Goal: Task Accomplishment & Management: Manage account settings

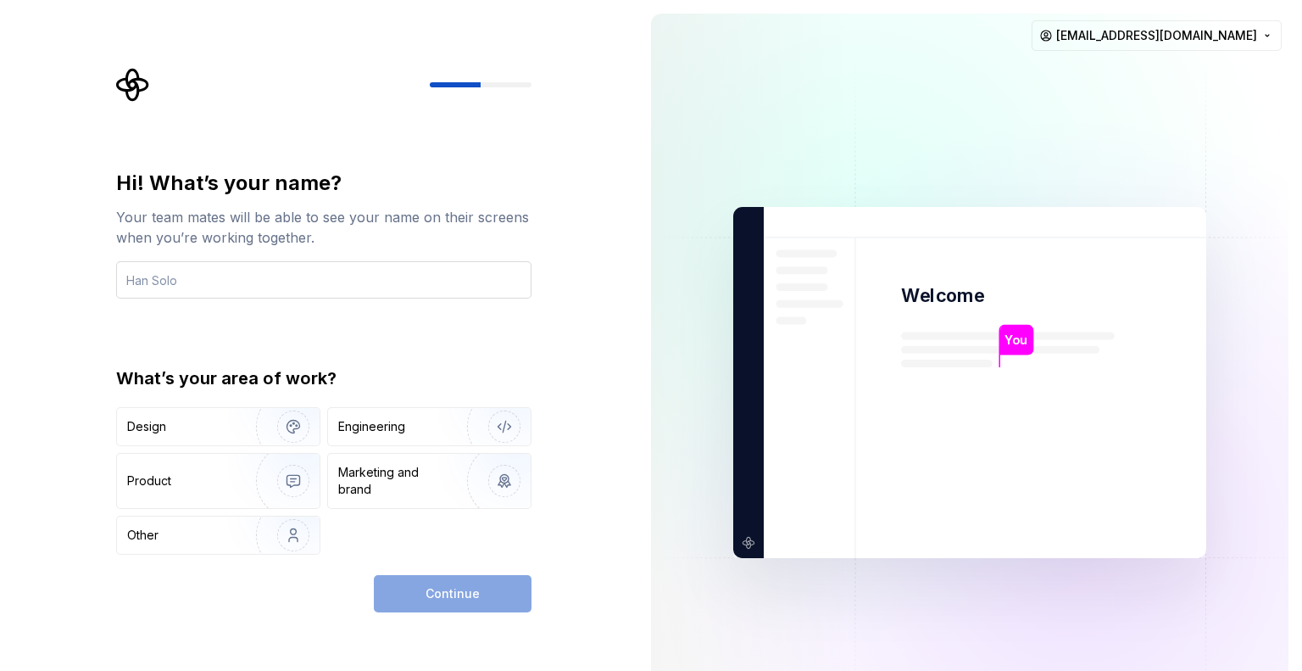
click at [329, 261] on input "text" at bounding box center [323, 279] width 415 height 37
click at [329, 287] on input "text" at bounding box center [323, 279] width 415 height 37
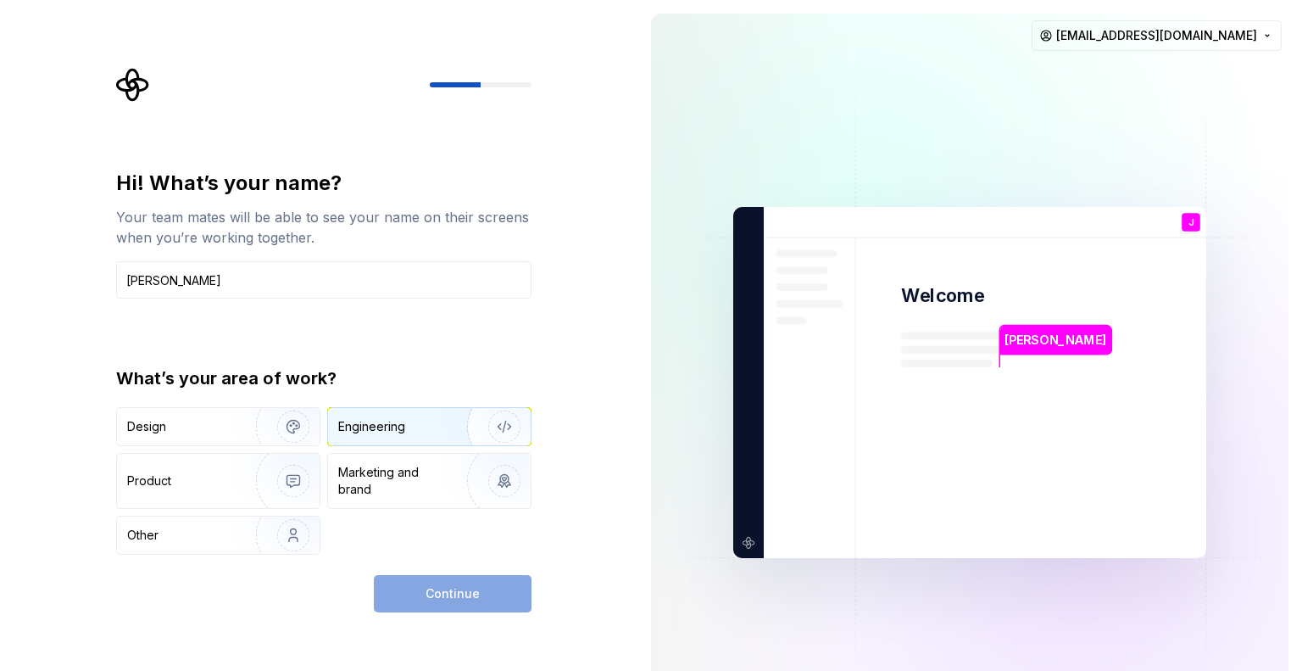
type input "[PERSON_NAME]"
click at [417, 431] on div "Engineering" at bounding box center [405, 426] width 135 height 17
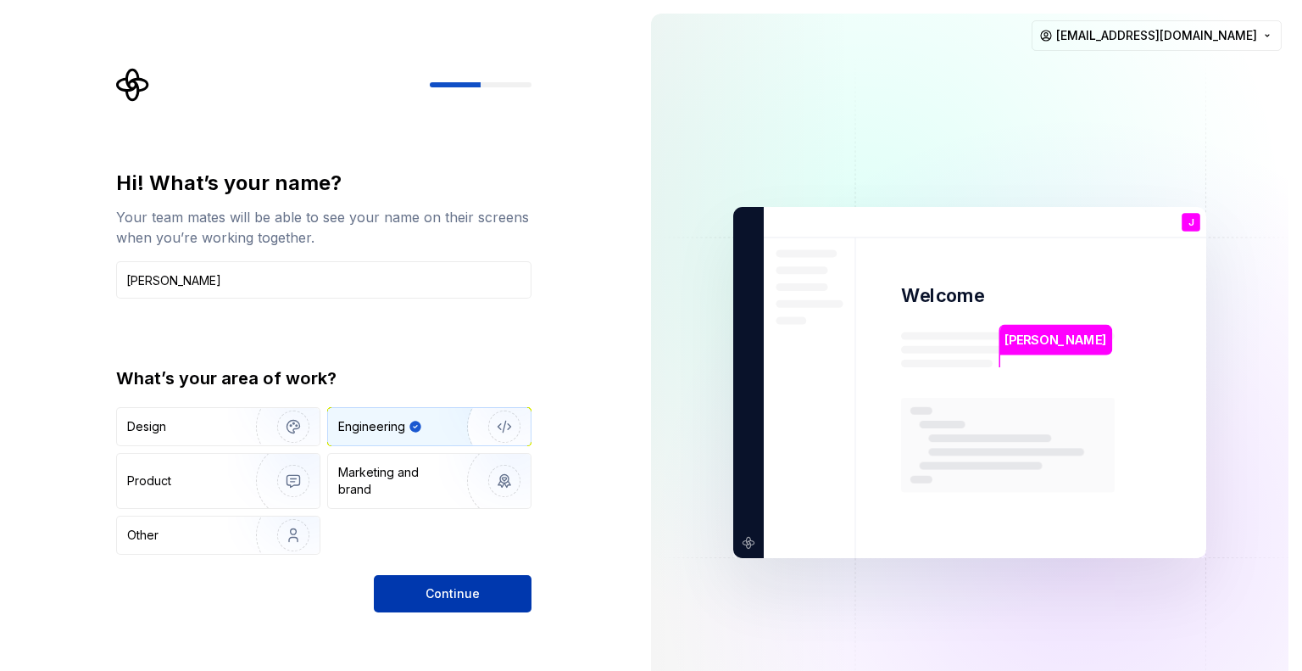
click at [466, 589] on span "Continue" at bounding box center [453, 593] width 54 height 17
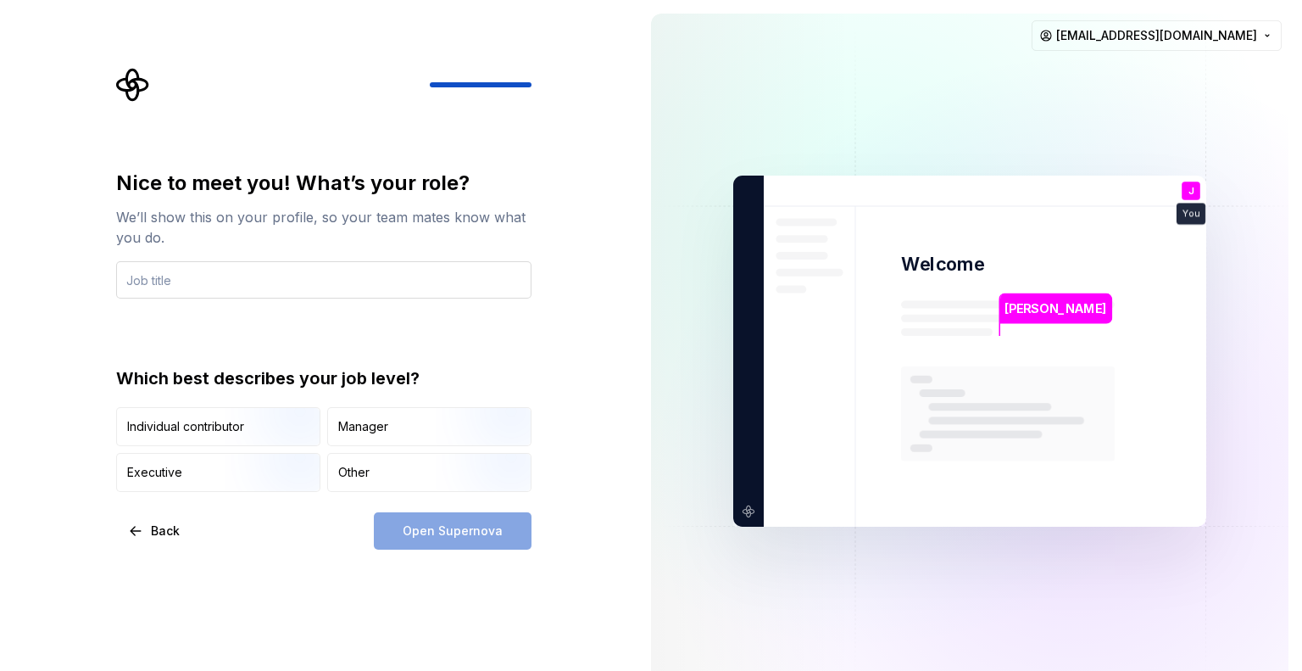
click at [190, 268] on input "text" at bounding box center [323, 279] width 415 height 37
type input "FED"
click at [260, 437] on img "button" at bounding box center [279, 448] width 109 height 114
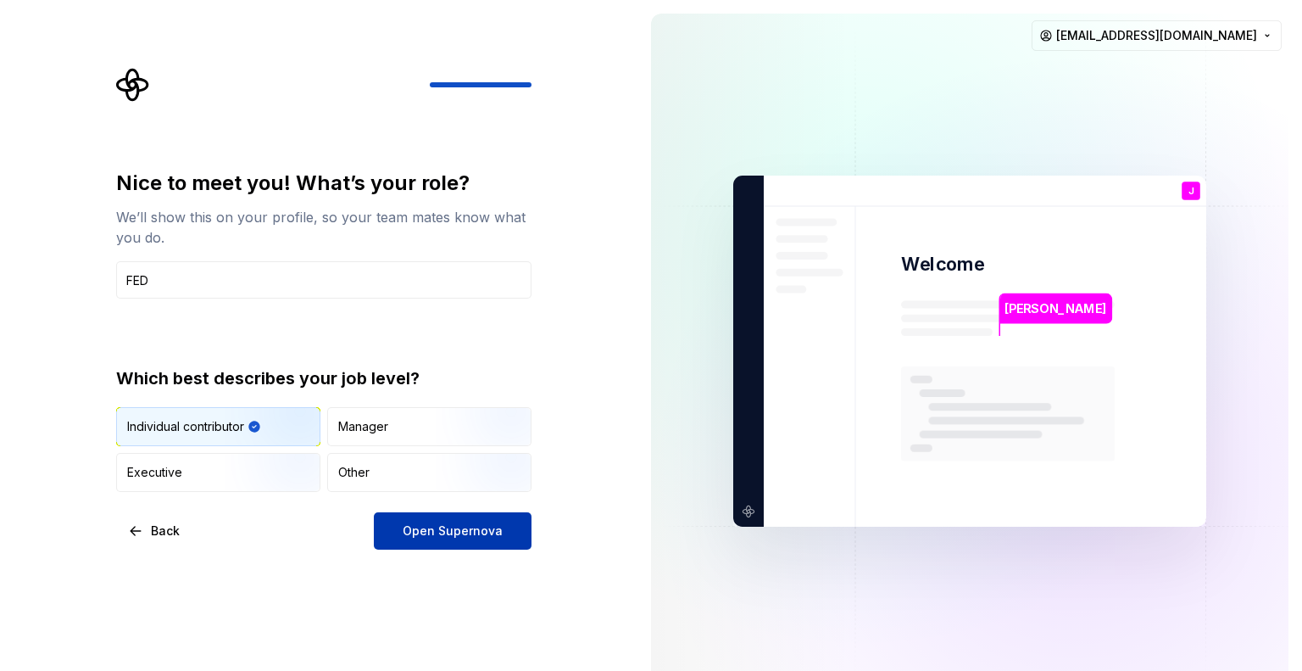
click at [414, 520] on button "Open Supernova" at bounding box center [453, 530] width 158 height 37
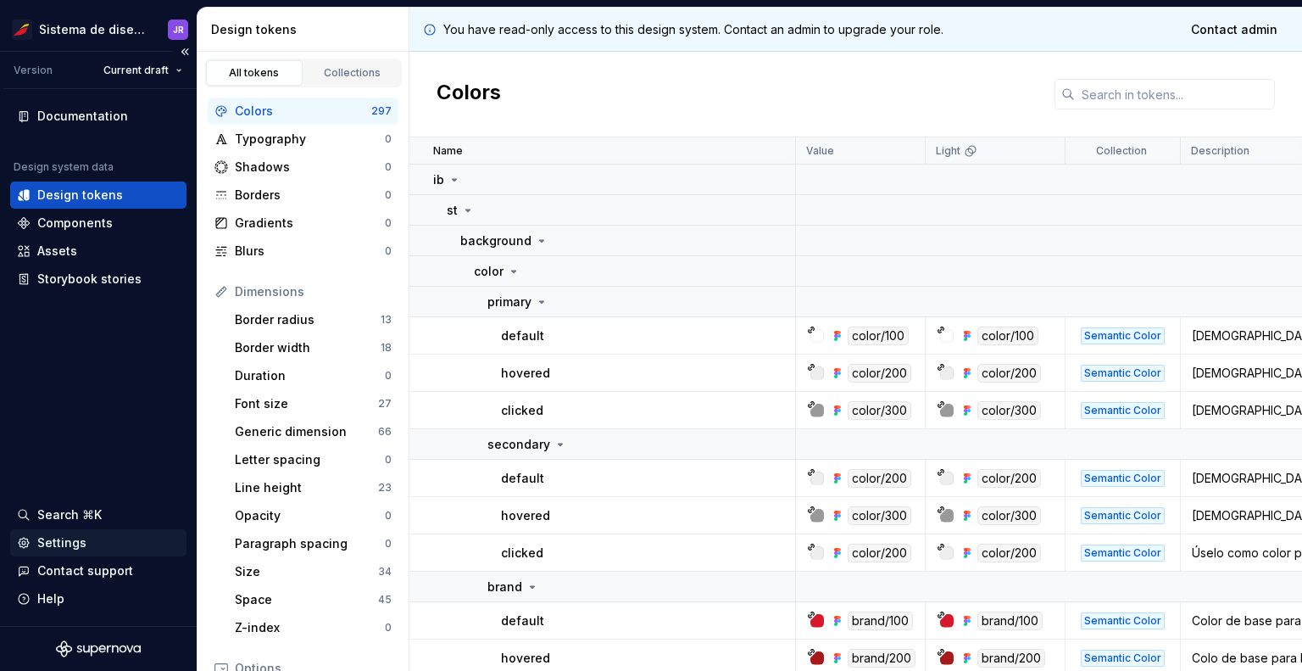
click at [58, 545] on div "Settings" at bounding box center [61, 542] width 49 height 17
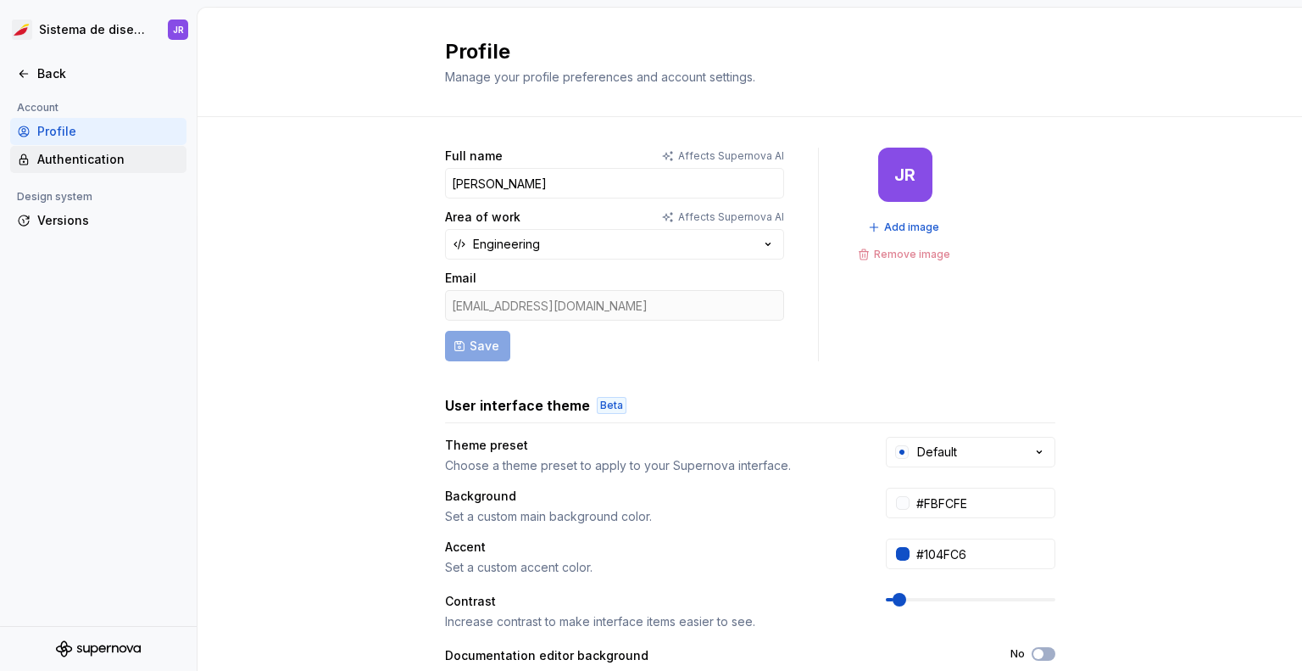
click at [101, 163] on div "Authentication" at bounding box center [108, 159] width 142 height 17
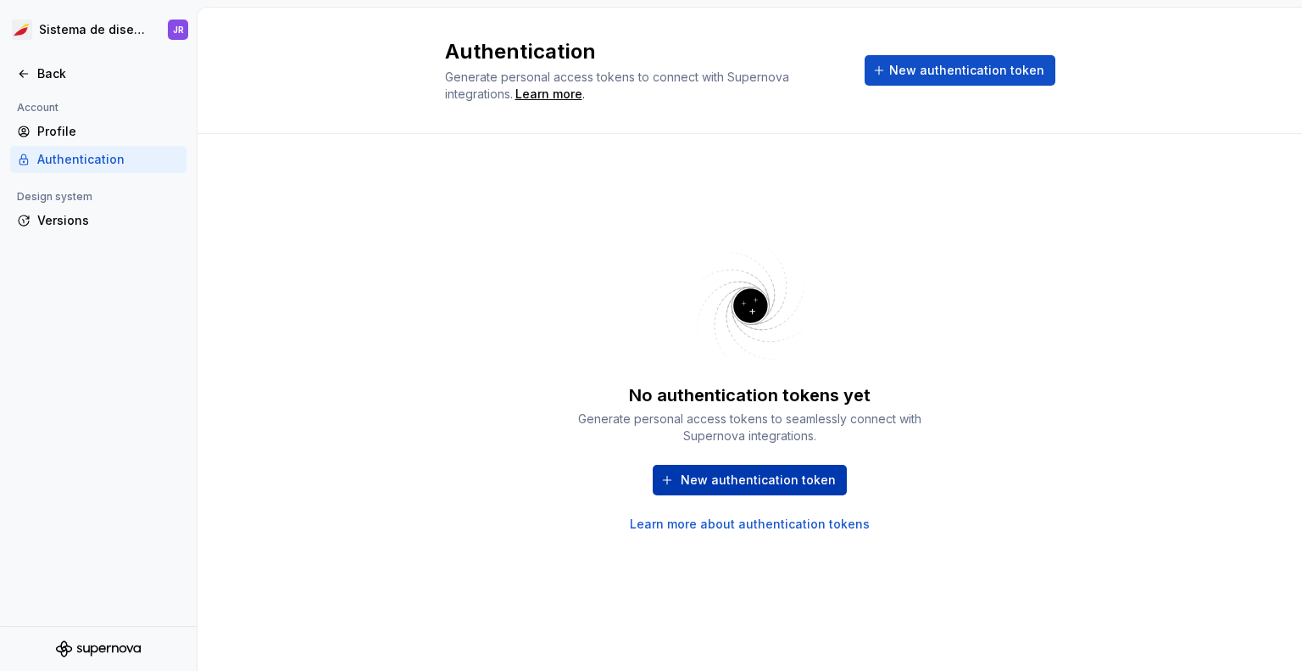
click at [727, 480] on span "New authentication token" at bounding box center [758, 479] width 155 height 17
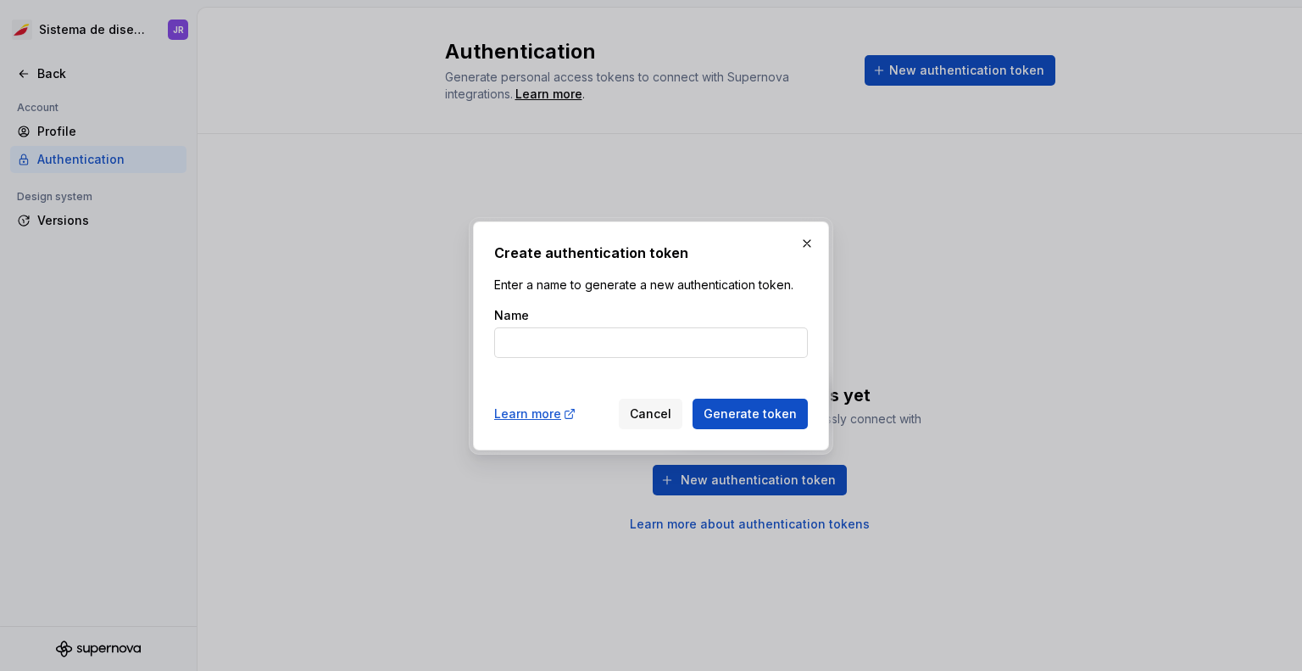
click at [597, 339] on input "Name" at bounding box center [651, 342] width 314 height 31
type input "[GEOGRAPHIC_DATA]"
click at [693, 398] on button "Generate token" at bounding box center [750, 413] width 115 height 31
click at [718, 416] on span "Generate token" at bounding box center [750, 413] width 93 height 17
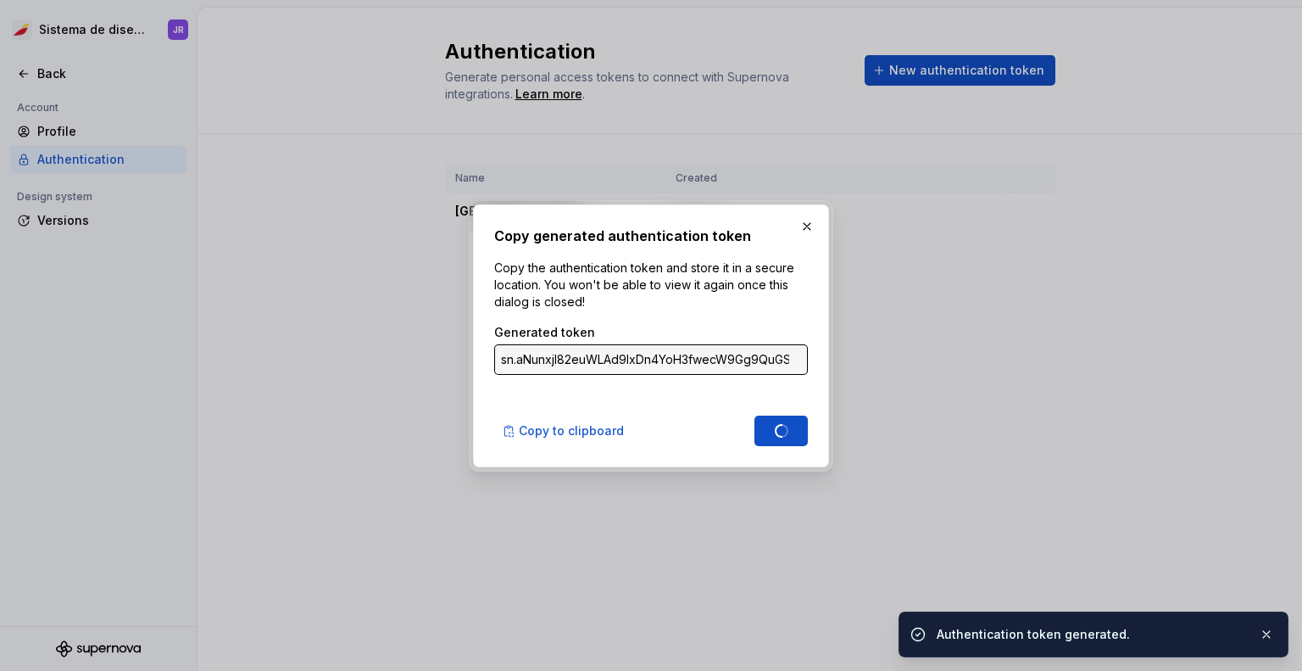
type input "sn.GlTK8yozwrhpsxkaVxhVqs5LOCViRzM2zN7L9jc6QqlXII685AQgtfl4FCuCo8Ivt7zv5okeyJIn…"
click at [576, 432] on span "Copy to clipboard" at bounding box center [571, 430] width 105 height 17
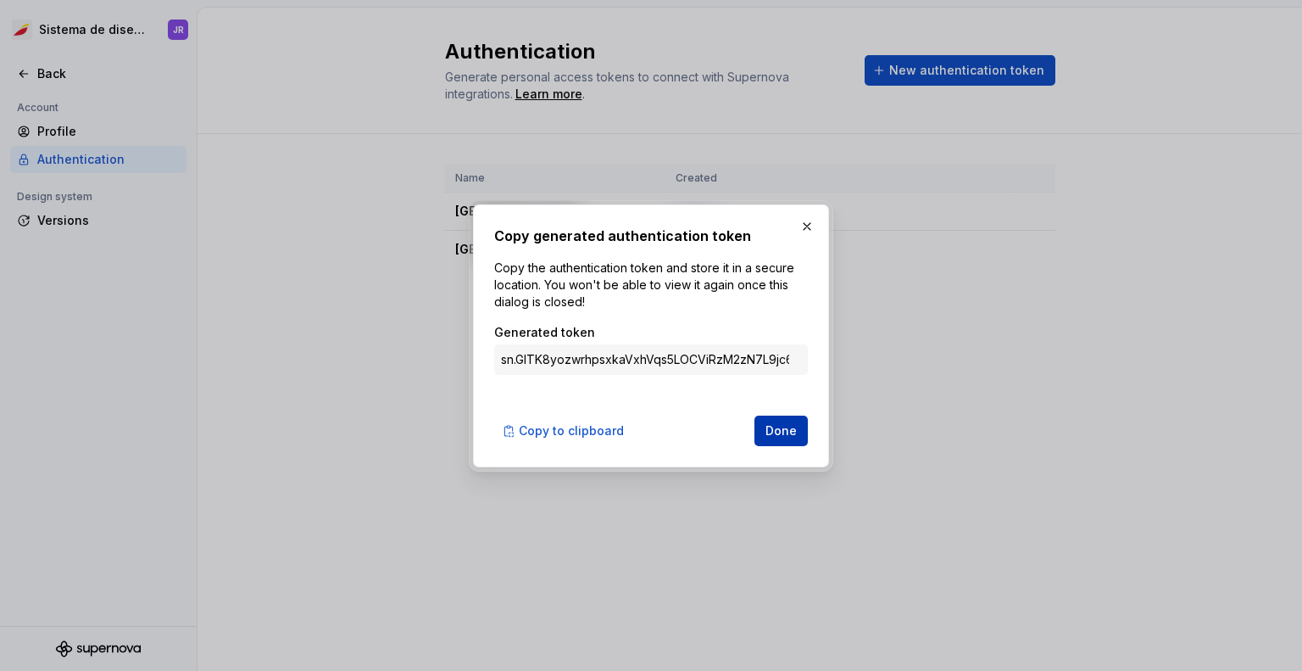
click at [790, 438] on span "Done" at bounding box center [781, 430] width 31 height 17
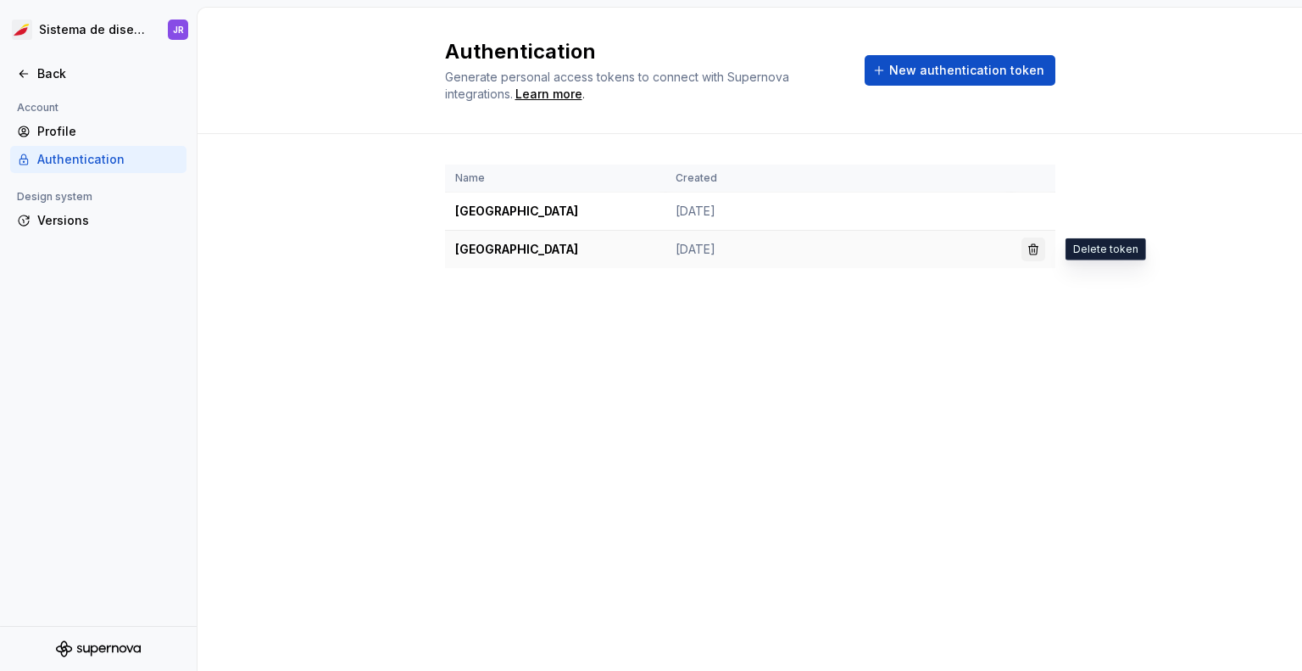
click at [1032, 253] on button "button" at bounding box center [1034, 249] width 24 height 24
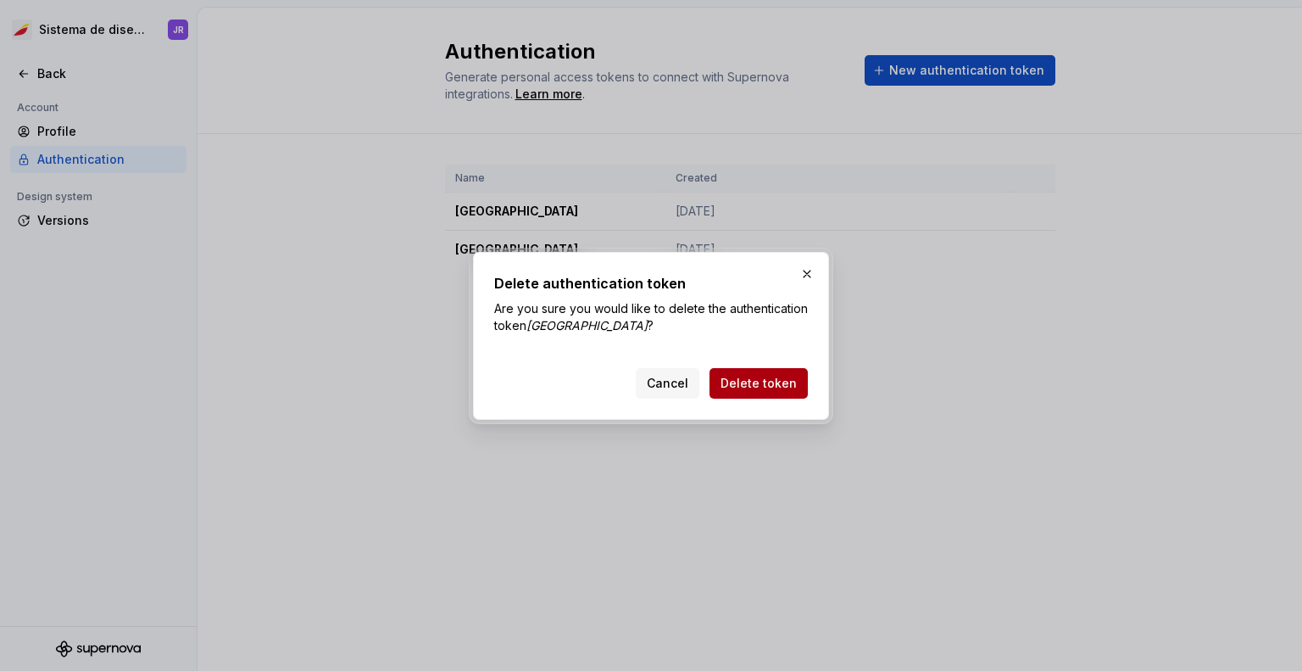
click at [760, 376] on span "Delete token" at bounding box center [759, 383] width 76 height 17
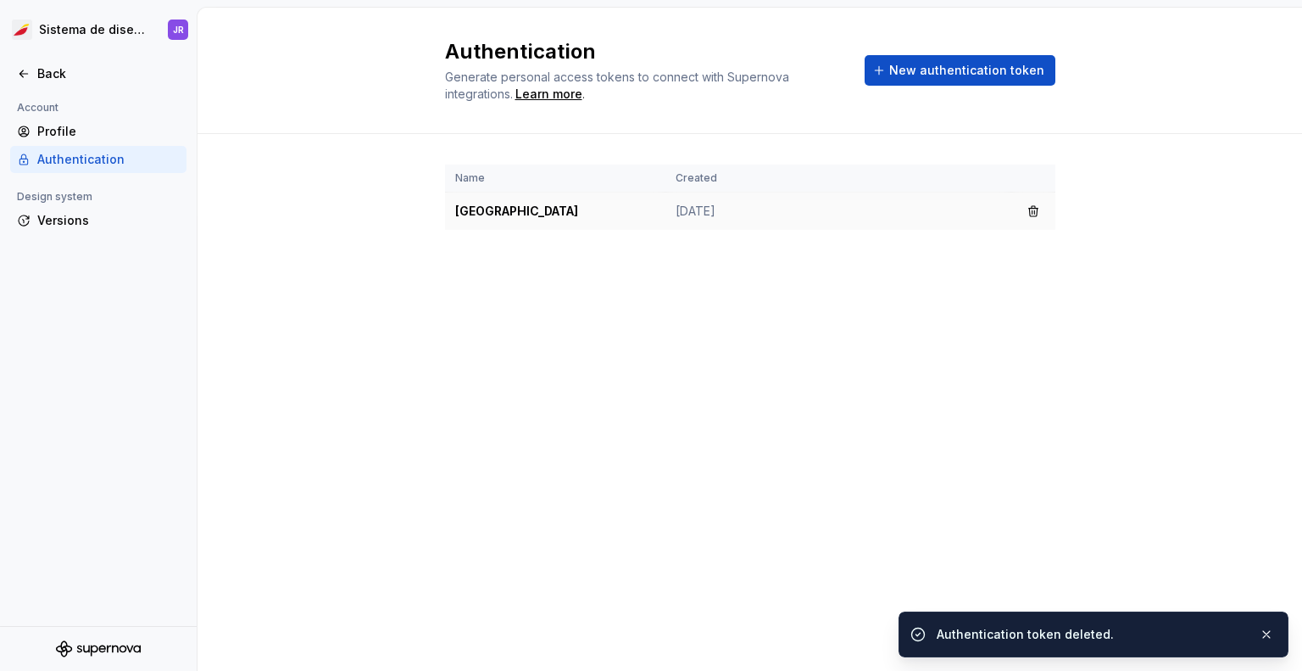
click at [709, 216] on td "Sep 09, 2025" at bounding box center [838, 211] width 346 height 38
click at [1038, 207] on button "button" at bounding box center [1034, 211] width 24 height 24
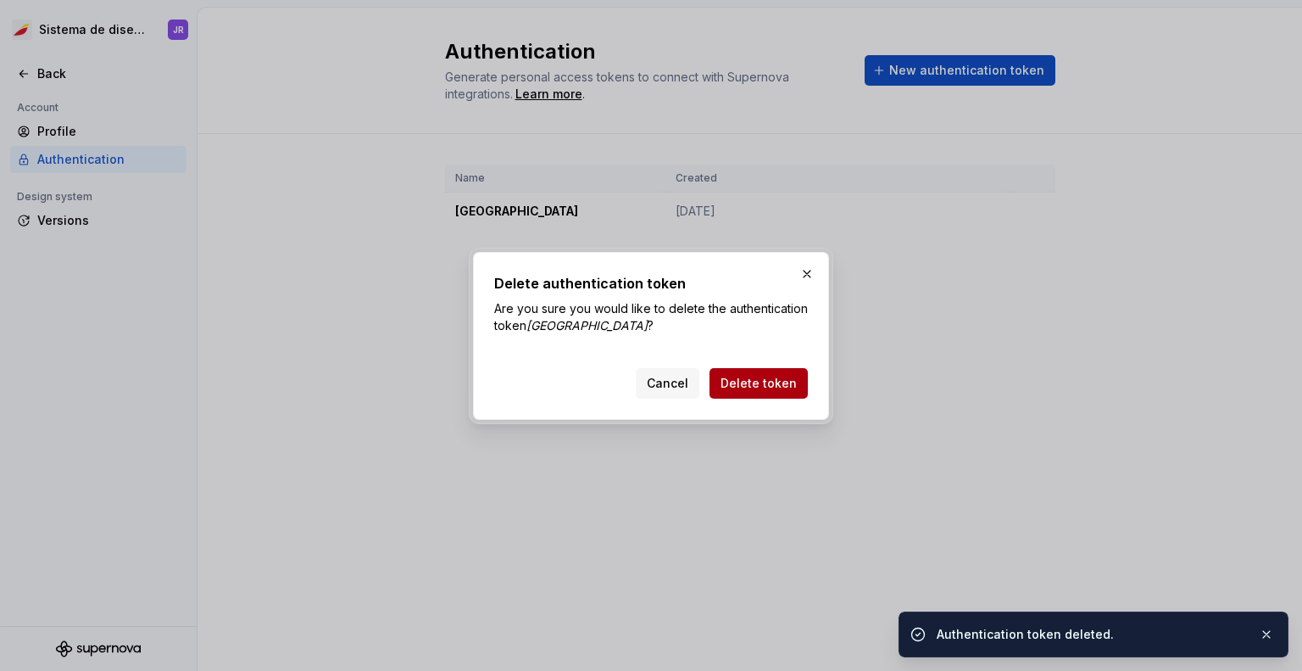
click at [760, 389] on span "Delete token" at bounding box center [759, 383] width 76 height 17
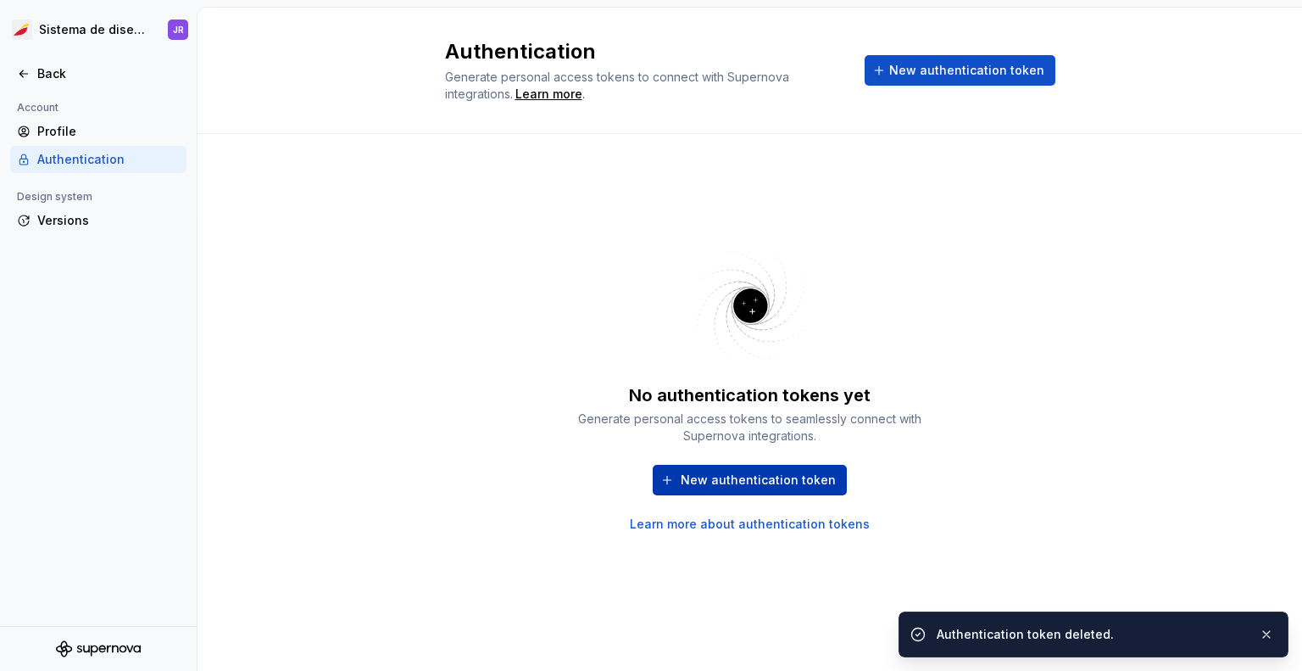
click at [731, 477] on span "New authentication token" at bounding box center [758, 479] width 155 height 17
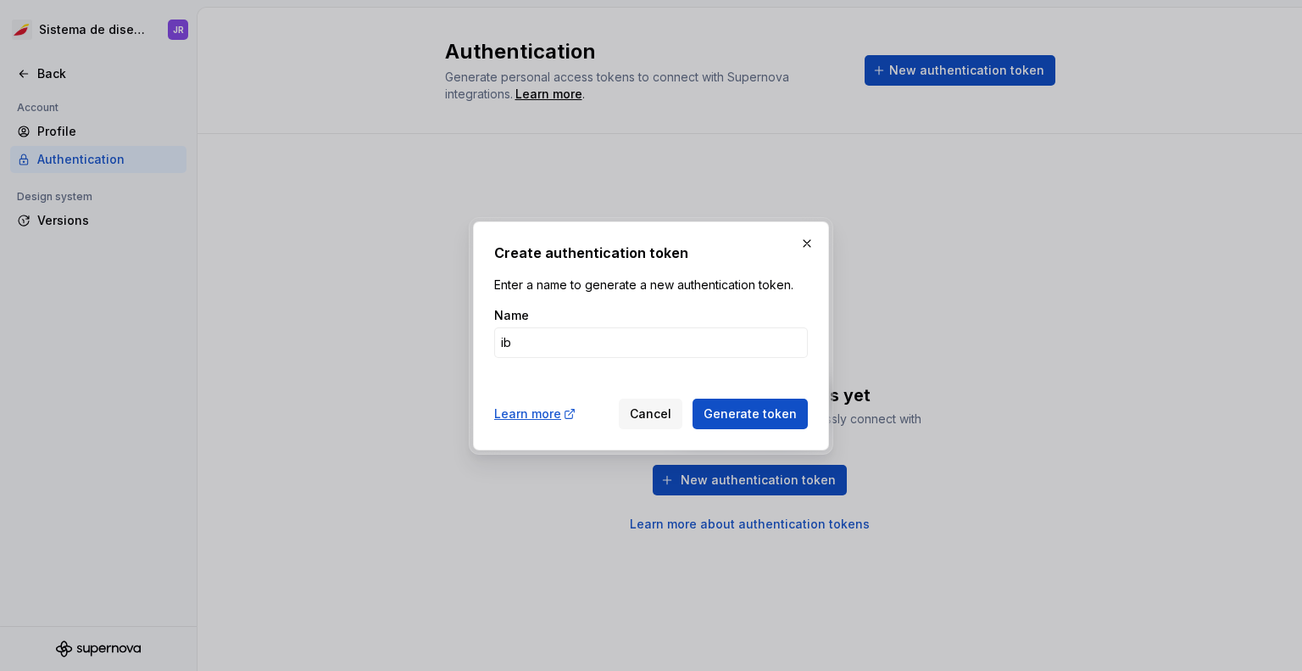
type input "i"
type input "[GEOGRAPHIC_DATA]"
click at [693, 398] on button "Generate token" at bounding box center [750, 413] width 115 height 31
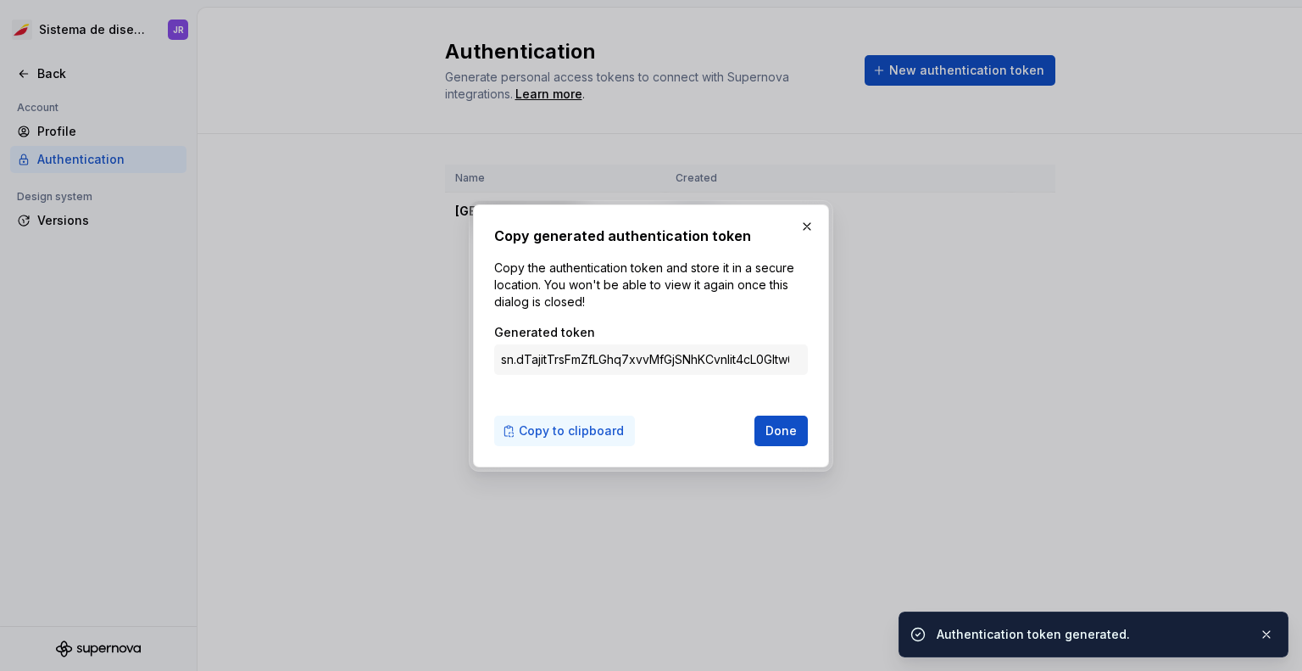
click at [553, 436] on span "Copy to clipboard" at bounding box center [571, 430] width 105 height 17
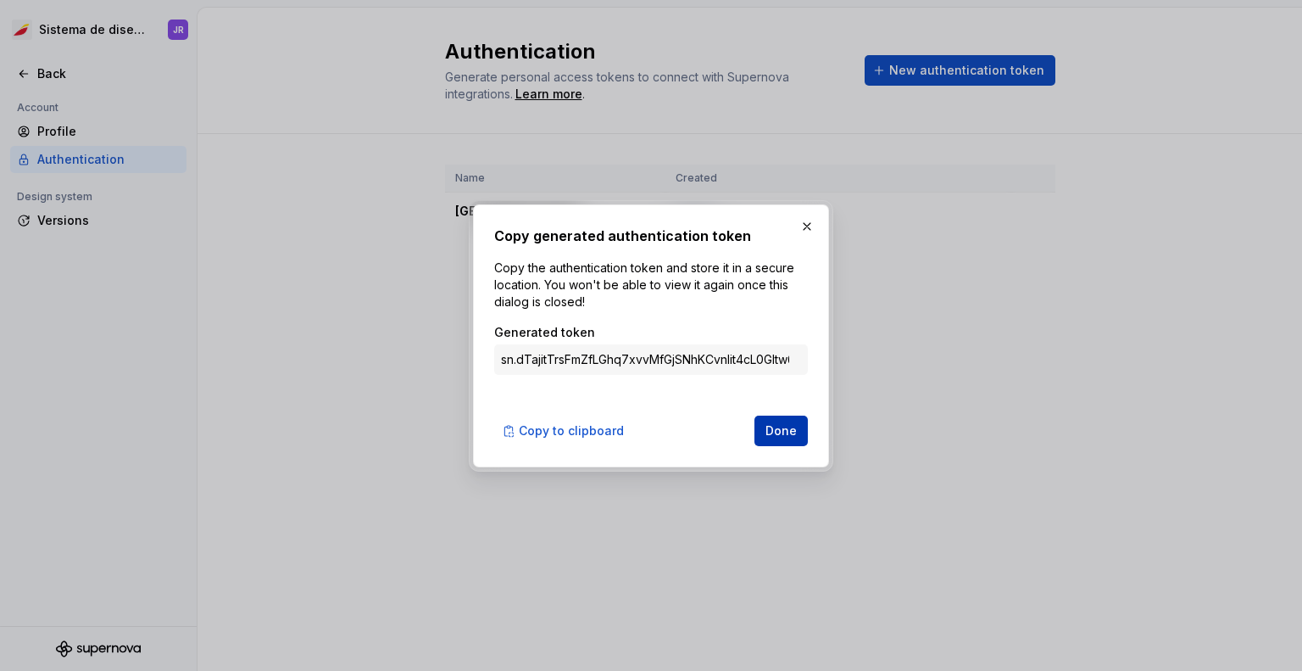
click at [807, 432] on button "Done" at bounding box center [780, 430] width 53 height 31
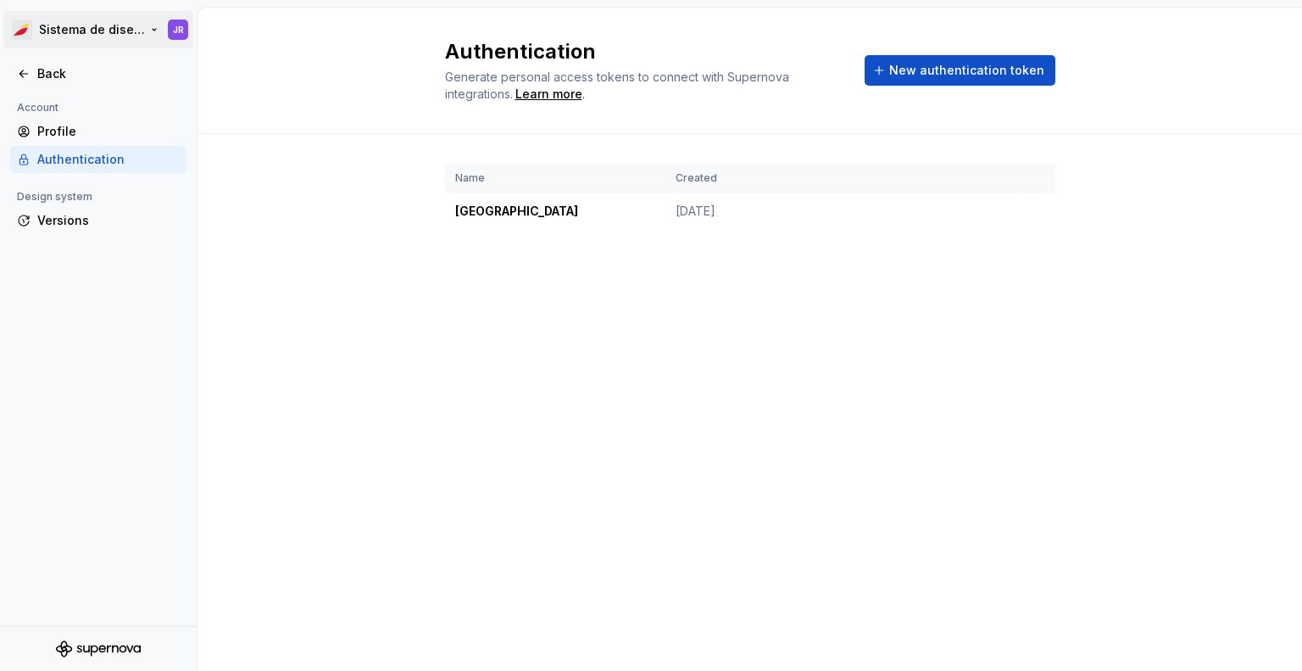
click at [122, 35] on html "Sistema de diseño Iberia JR Back Account Profile Authentication Design system V…" at bounding box center [651, 335] width 1302 height 671
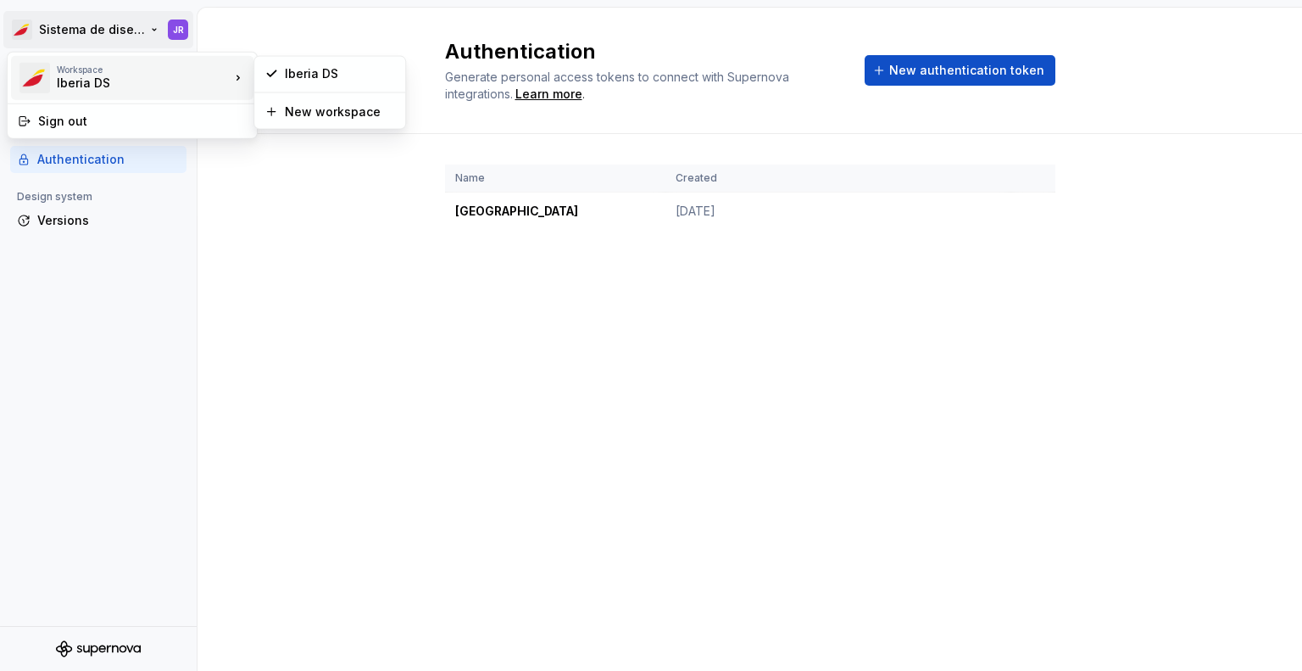
click at [97, 86] on div "Iberia DS" at bounding box center [129, 83] width 144 height 17
click at [342, 409] on html "Sistema de diseño Iberia JR Back Account Profile Authentication Design system V…" at bounding box center [651, 335] width 1302 height 671
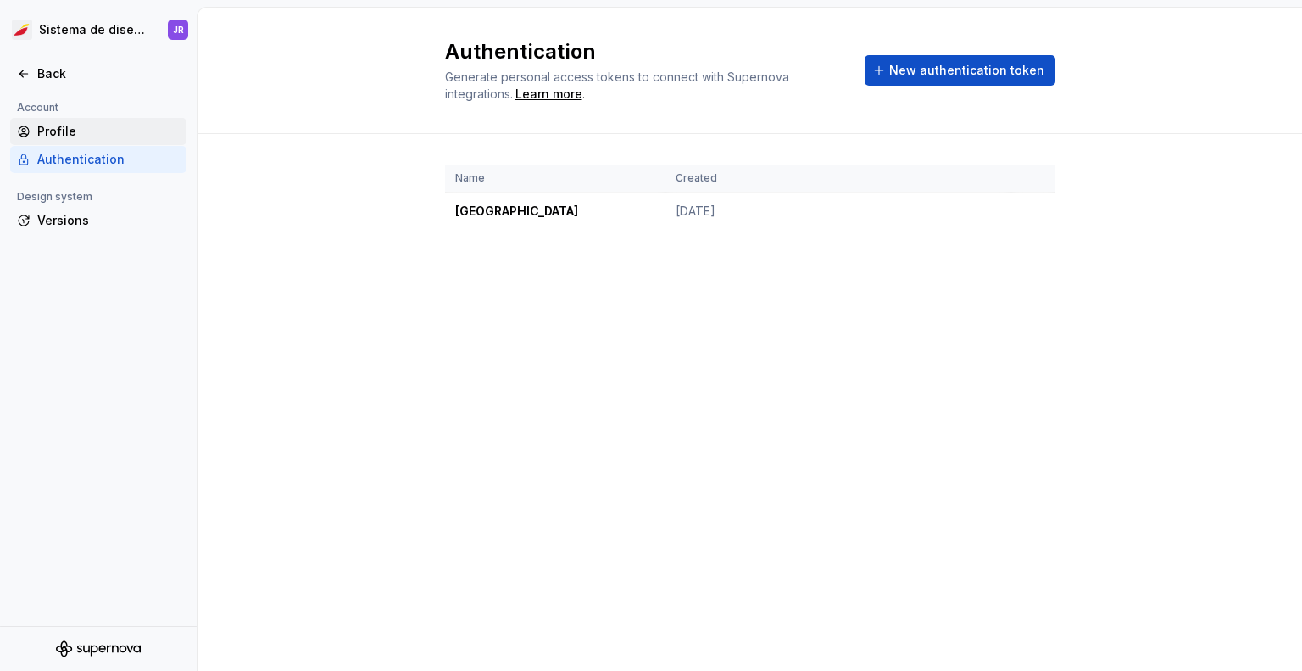
click at [94, 138] on div "Profile" at bounding box center [108, 131] width 142 height 17
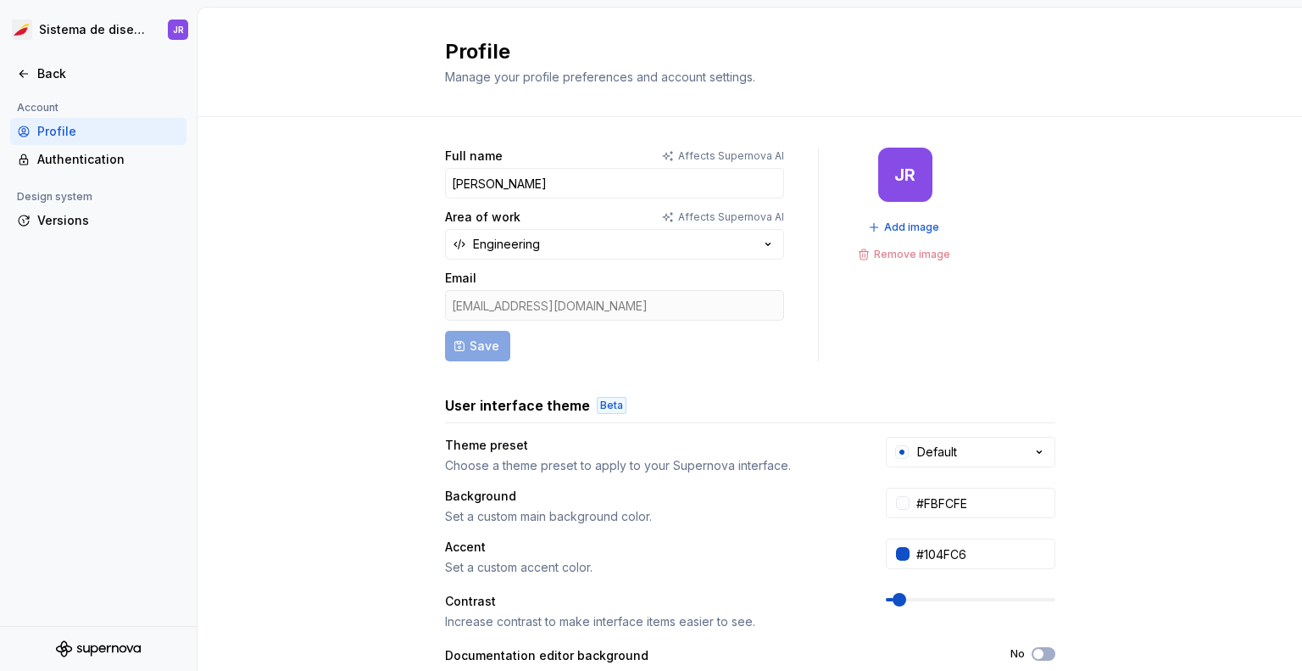
click at [65, 87] on div at bounding box center [98, 92] width 197 height 11
click at [60, 69] on div "Back" at bounding box center [108, 73] width 142 height 17
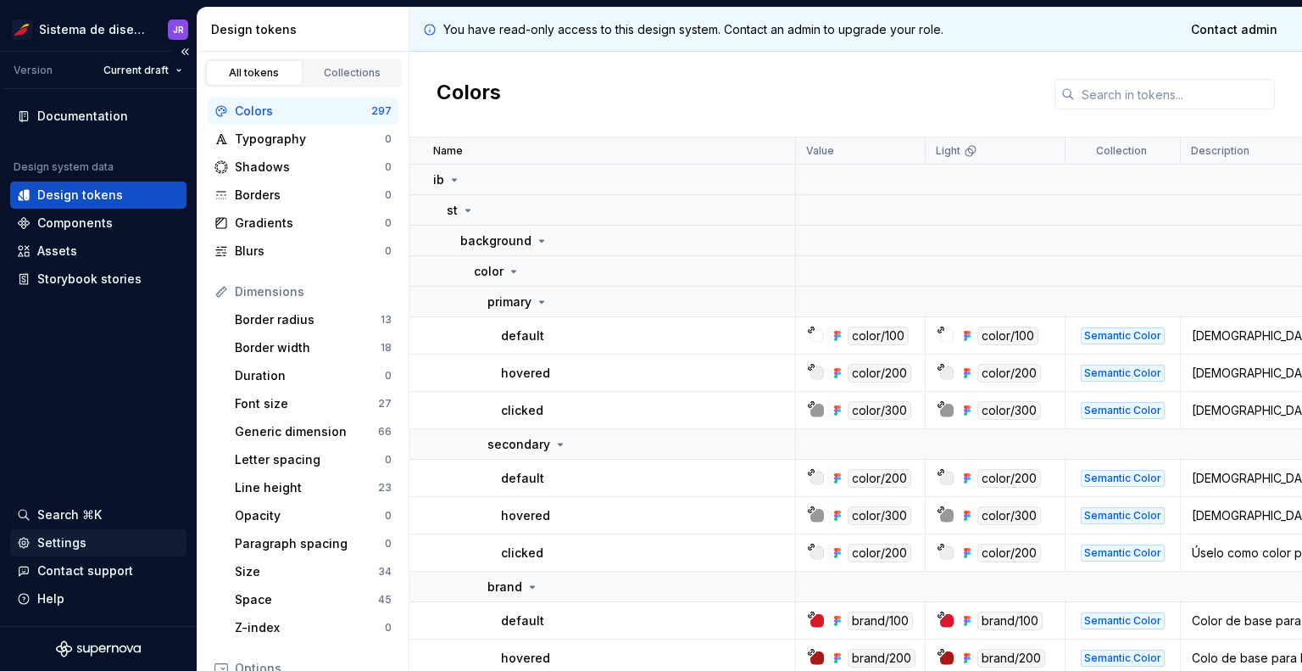
click at [61, 542] on div "Settings" at bounding box center [61, 542] width 49 height 17
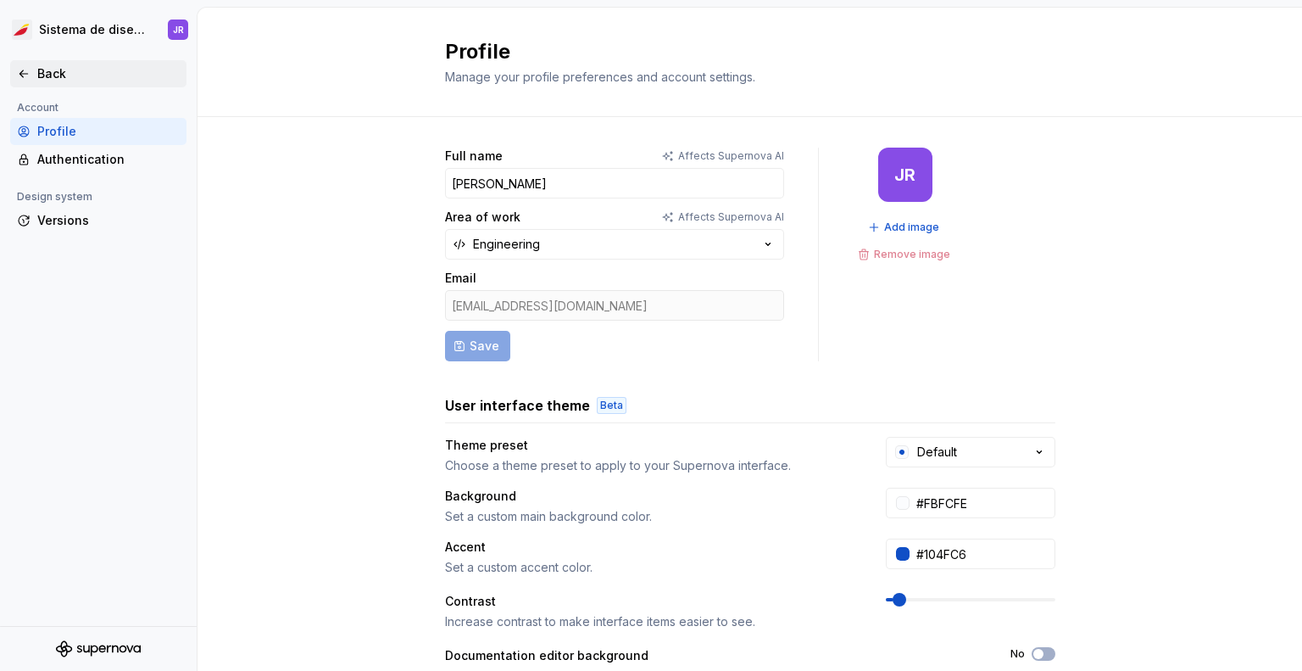
click at [53, 75] on div "Back" at bounding box center [108, 73] width 142 height 17
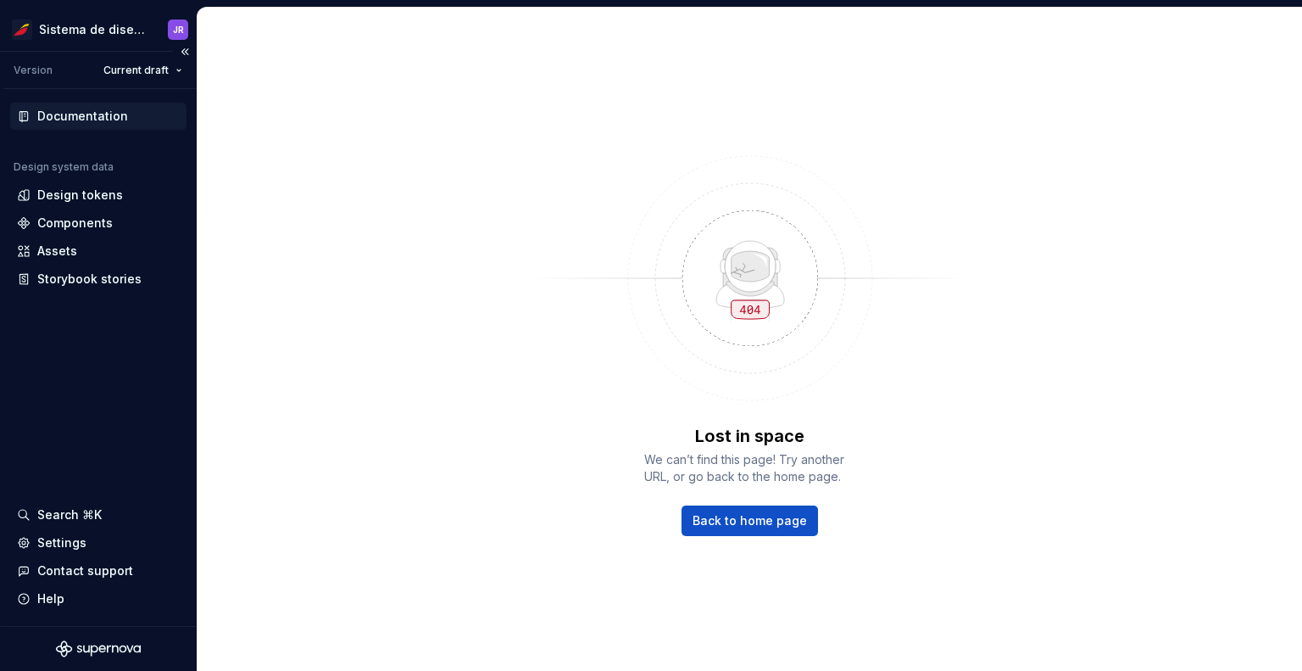
click at [98, 114] on div "Documentation" at bounding box center [82, 116] width 91 height 17
click at [452, 298] on div "Lost in space We can’t find this page! Try another URL, or go back to the home …" at bounding box center [750, 339] width 1105 height 663
click at [105, 111] on div "Documentation" at bounding box center [82, 116] width 91 height 17
click at [444, 421] on div "Lost in space We can’t find this page! Try another URL, or go back to the home …" at bounding box center [750, 339] width 1105 height 663
click at [58, 187] on div "Design tokens" at bounding box center [80, 195] width 86 height 17
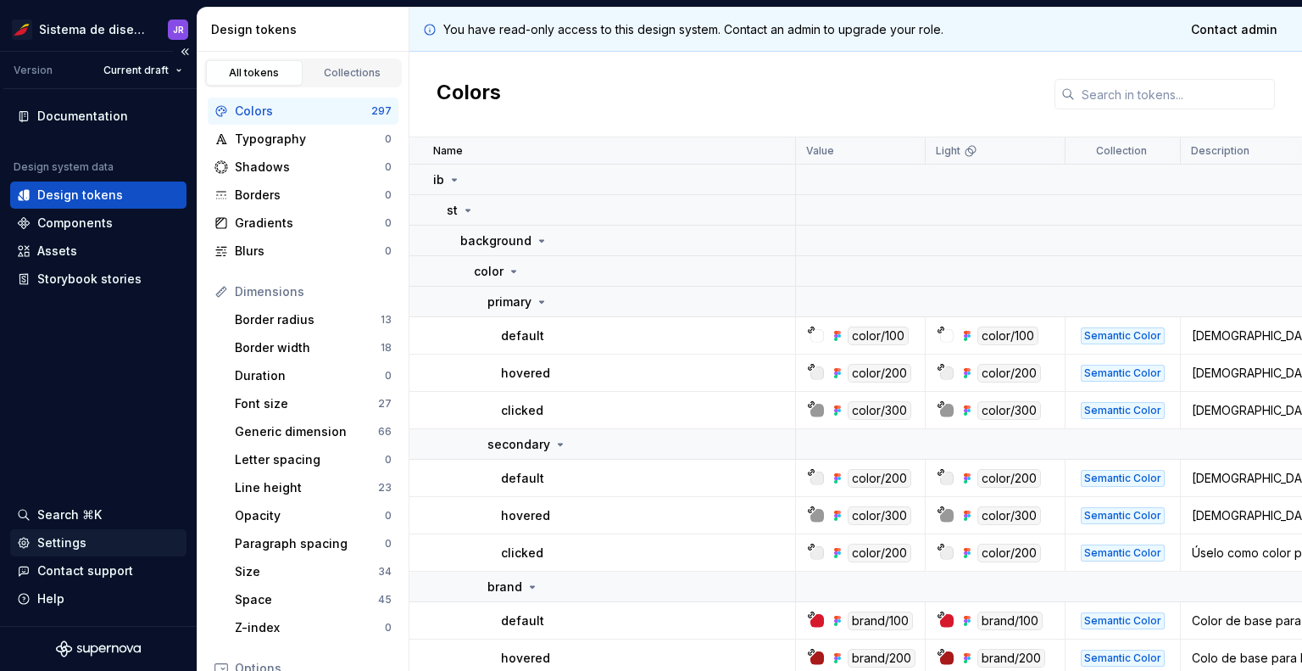
click at [71, 542] on div "Settings" at bounding box center [61, 542] width 49 height 17
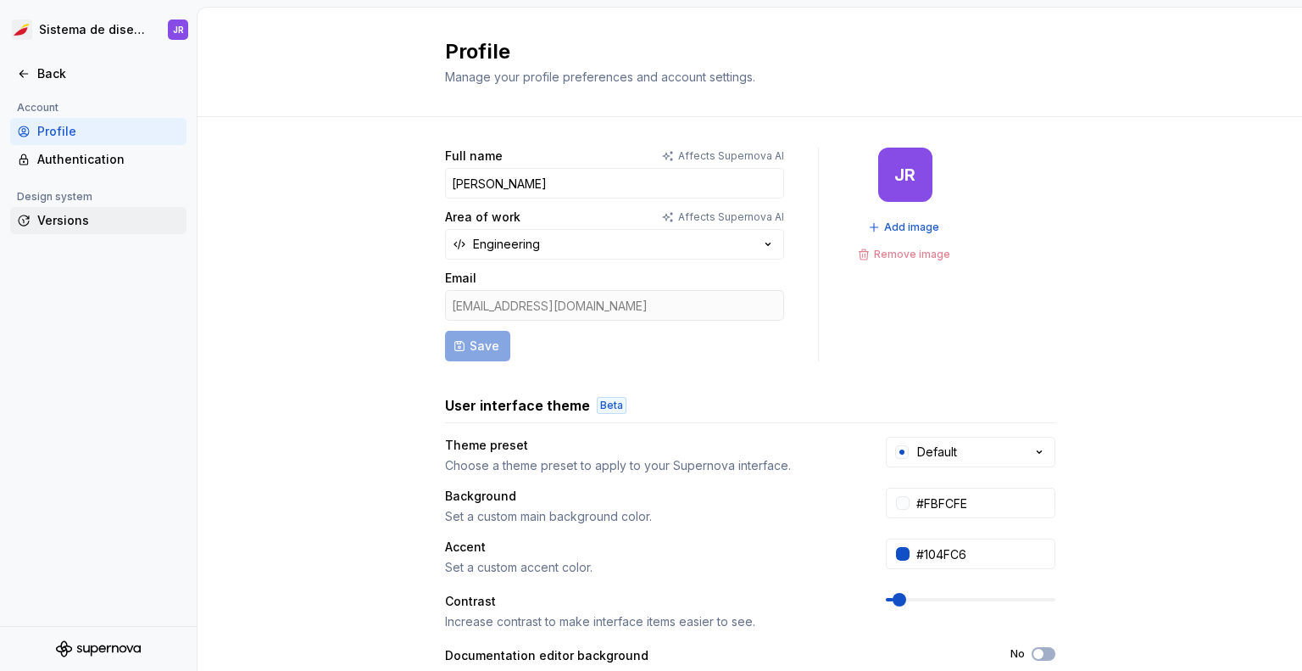
click at [71, 233] on div "Versions" at bounding box center [98, 220] width 176 height 27
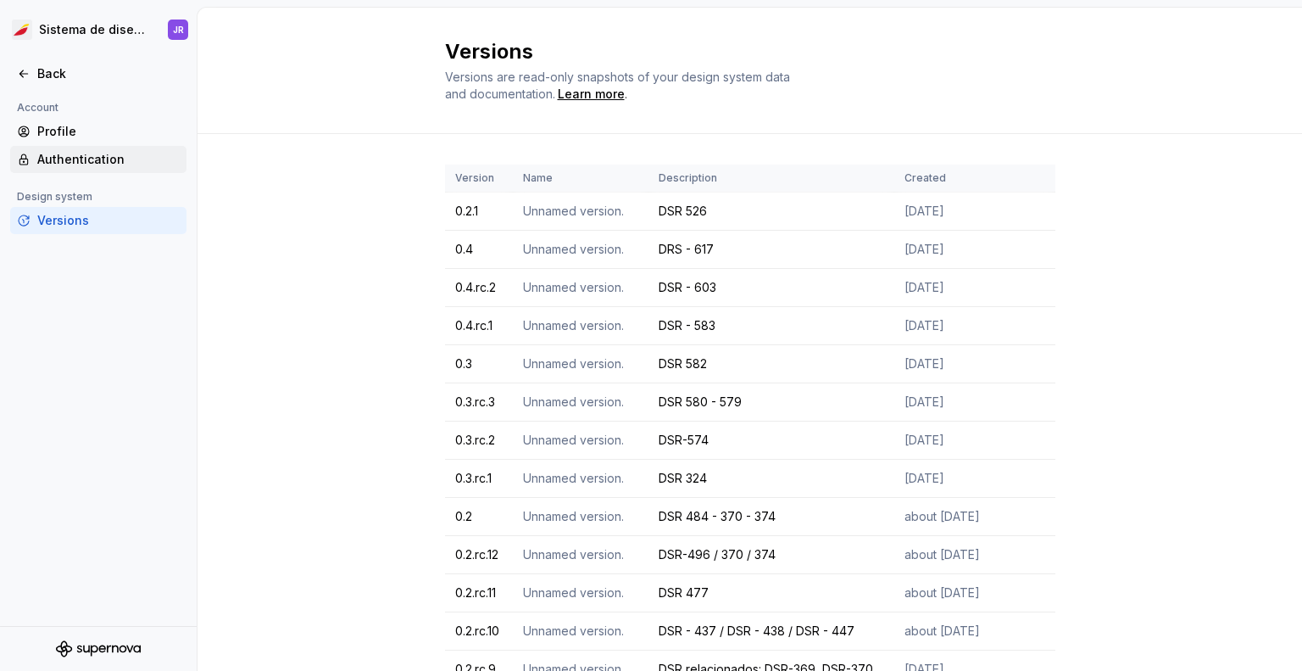
click at [94, 159] on div "Authentication" at bounding box center [108, 159] width 142 height 17
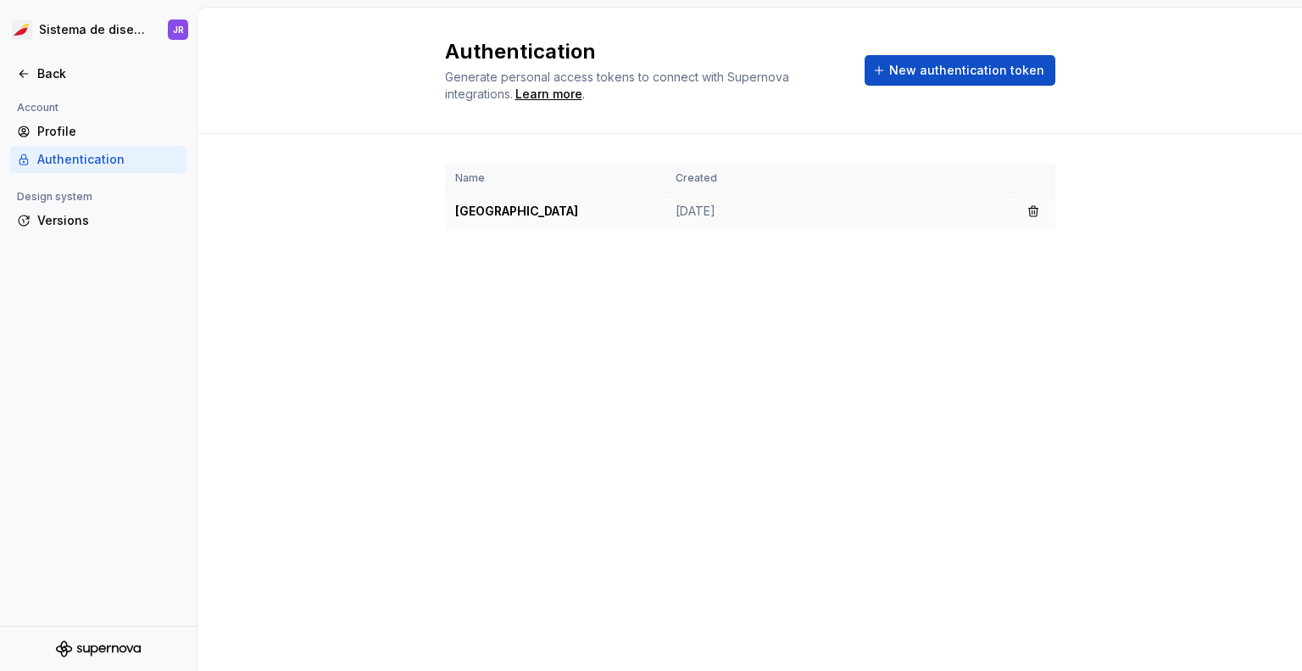
click at [747, 222] on td "[DATE]" at bounding box center [838, 211] width 346 height 38
click at [746, 206] on td "[DATE]" at bounding box center [838, 211] width 346 height 38
